Goal: Find specific page/section

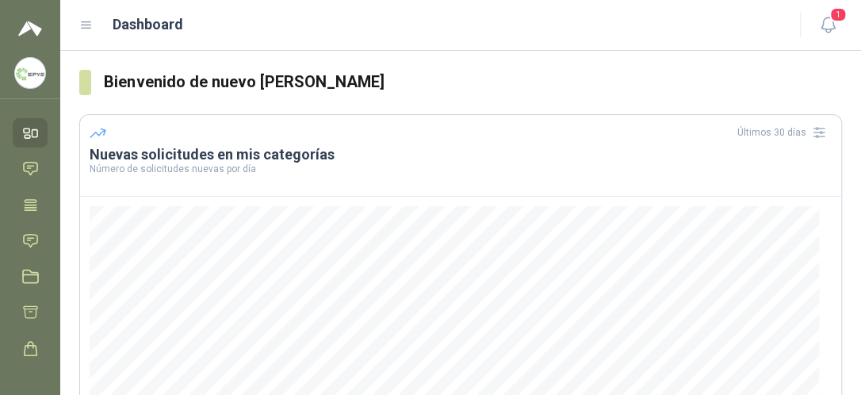
scroll to position [317, 0]
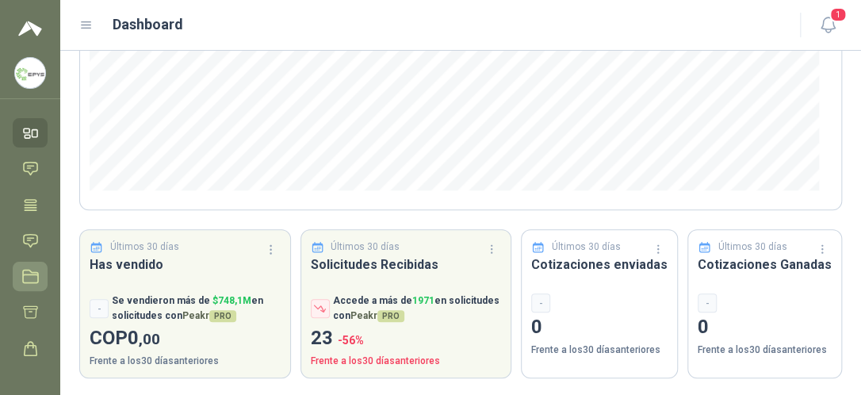
click at [22, 278] on icon at bounding box center [30, 276] width 17 height 17
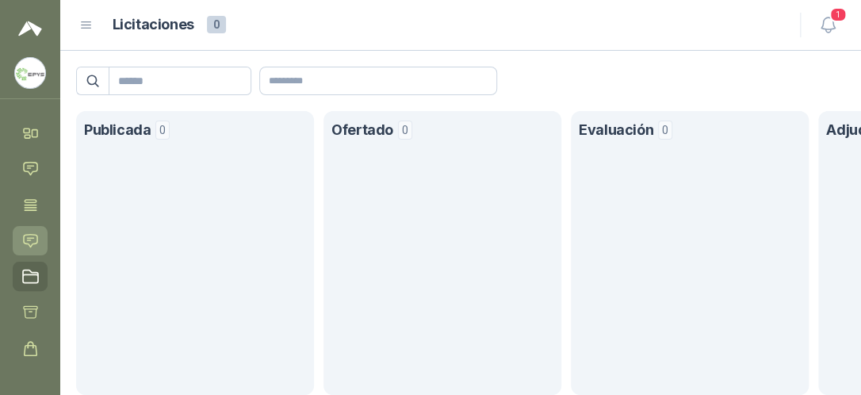
click at [35, 237] on icon at bounding box center [30, 240] width 17 height 17
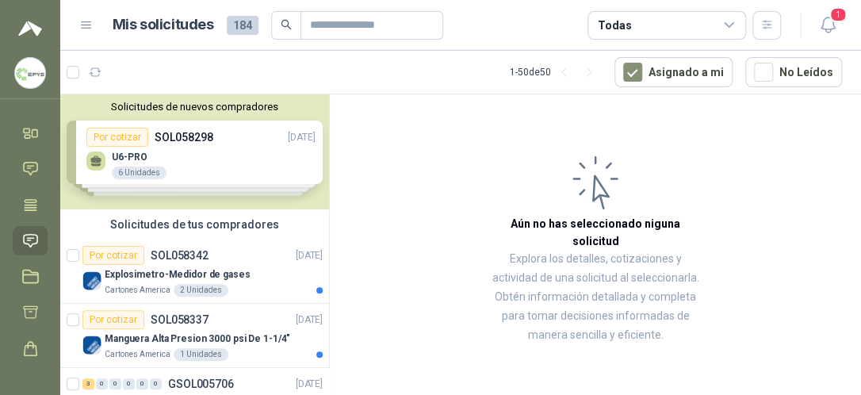
scroll to position [238, 0]
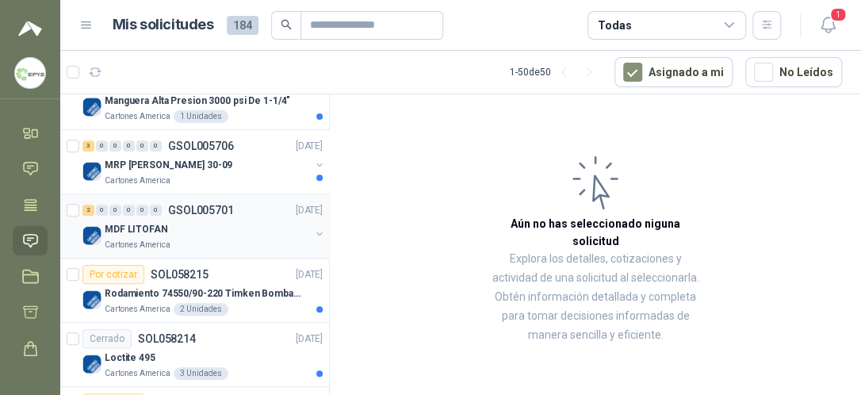
click at [203, 214] on p "GSOL005701" at bounding box center [201, 209] width 66 height 11
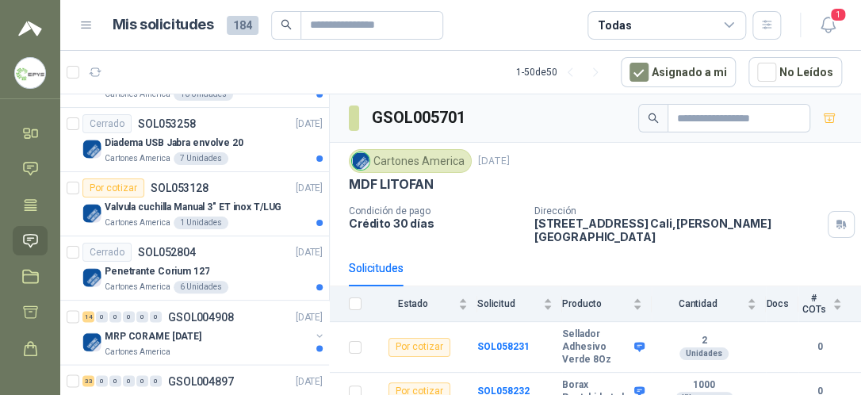
scroll to position [713, 0]
